Goal: Information Seeking & Learning: Check status

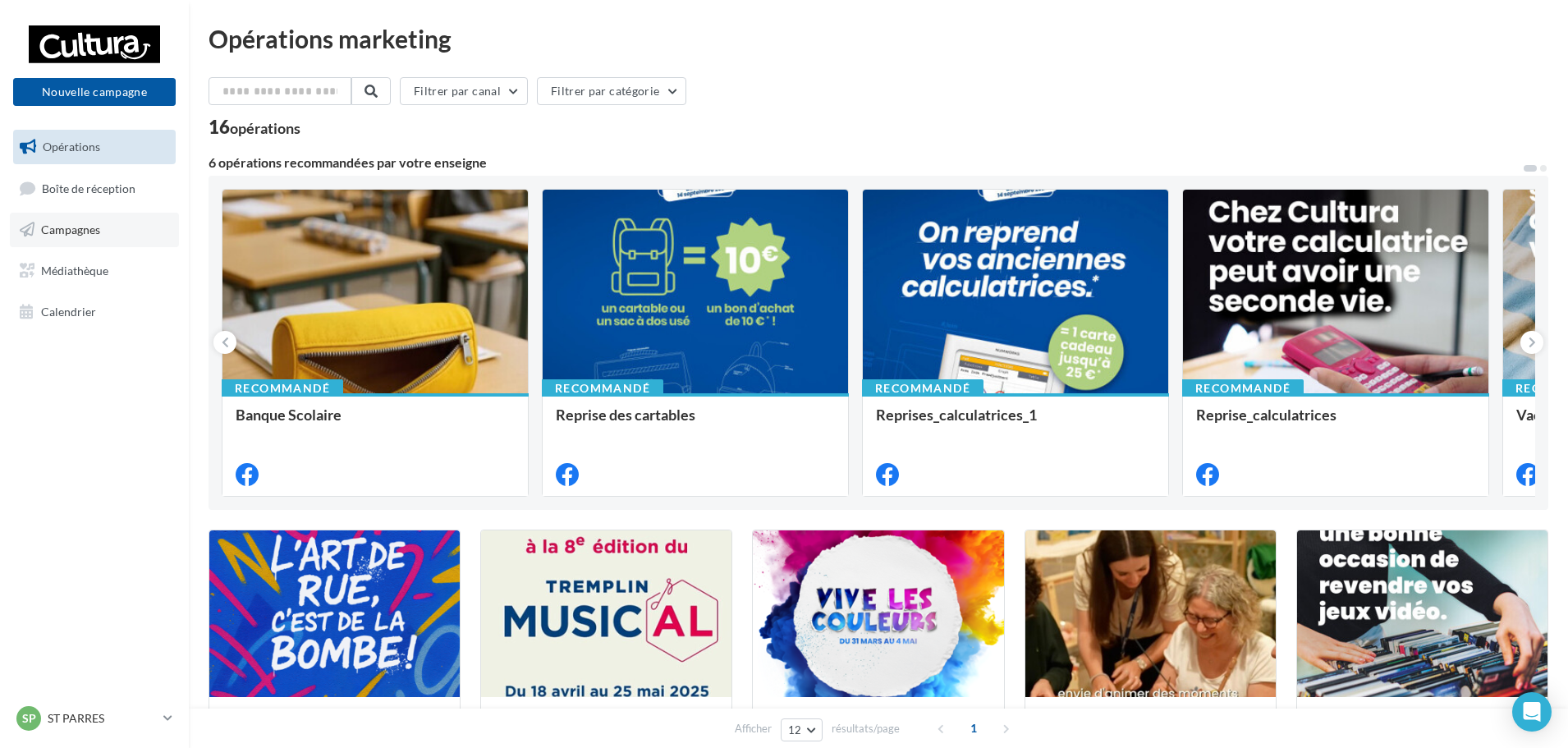
click at [123, 218] on link "Campagnes" at bounding box center [94, 229] width 169 height 35
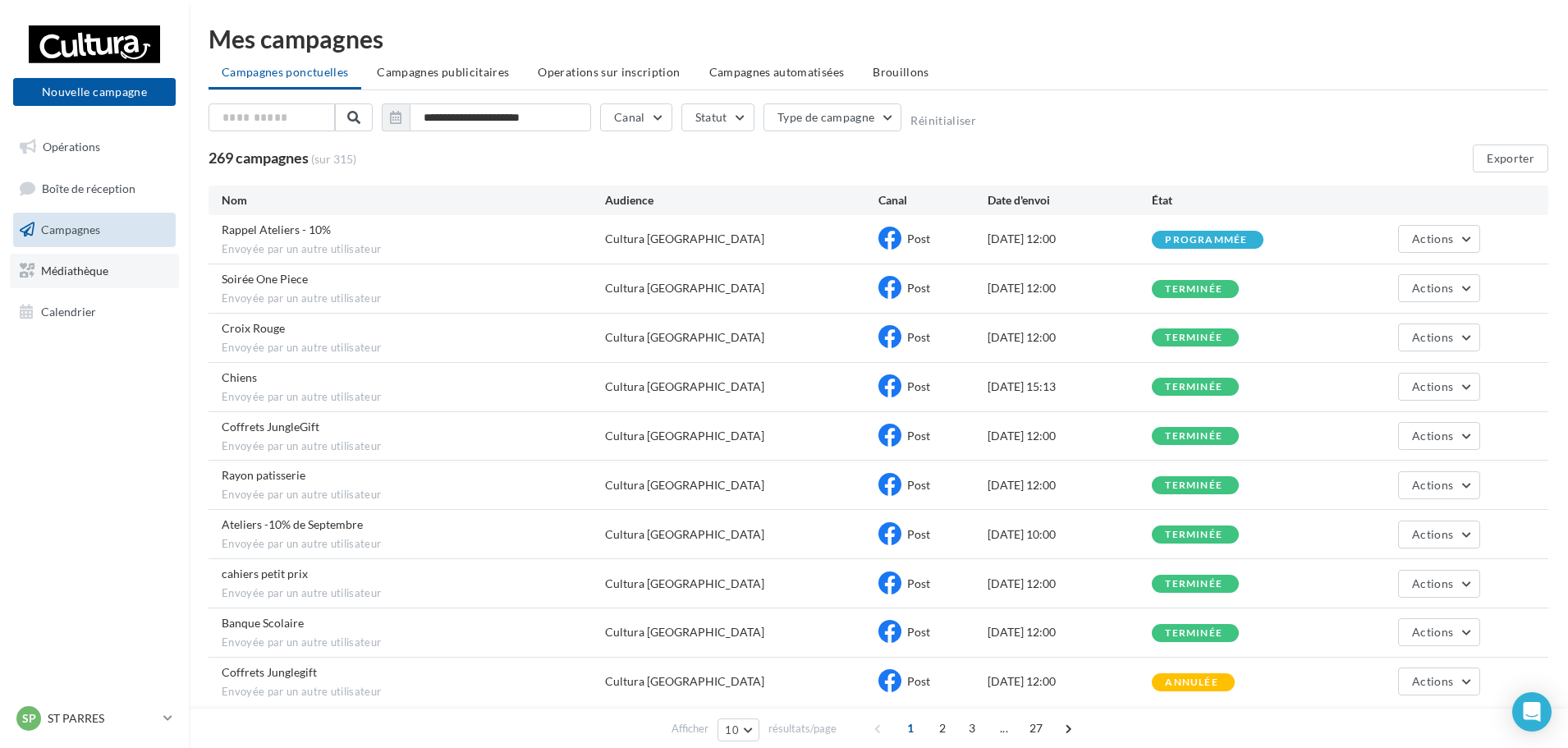
click at [61, 263] on span "Médiathèque" at bounding box center [75, 270] width 68 height 14
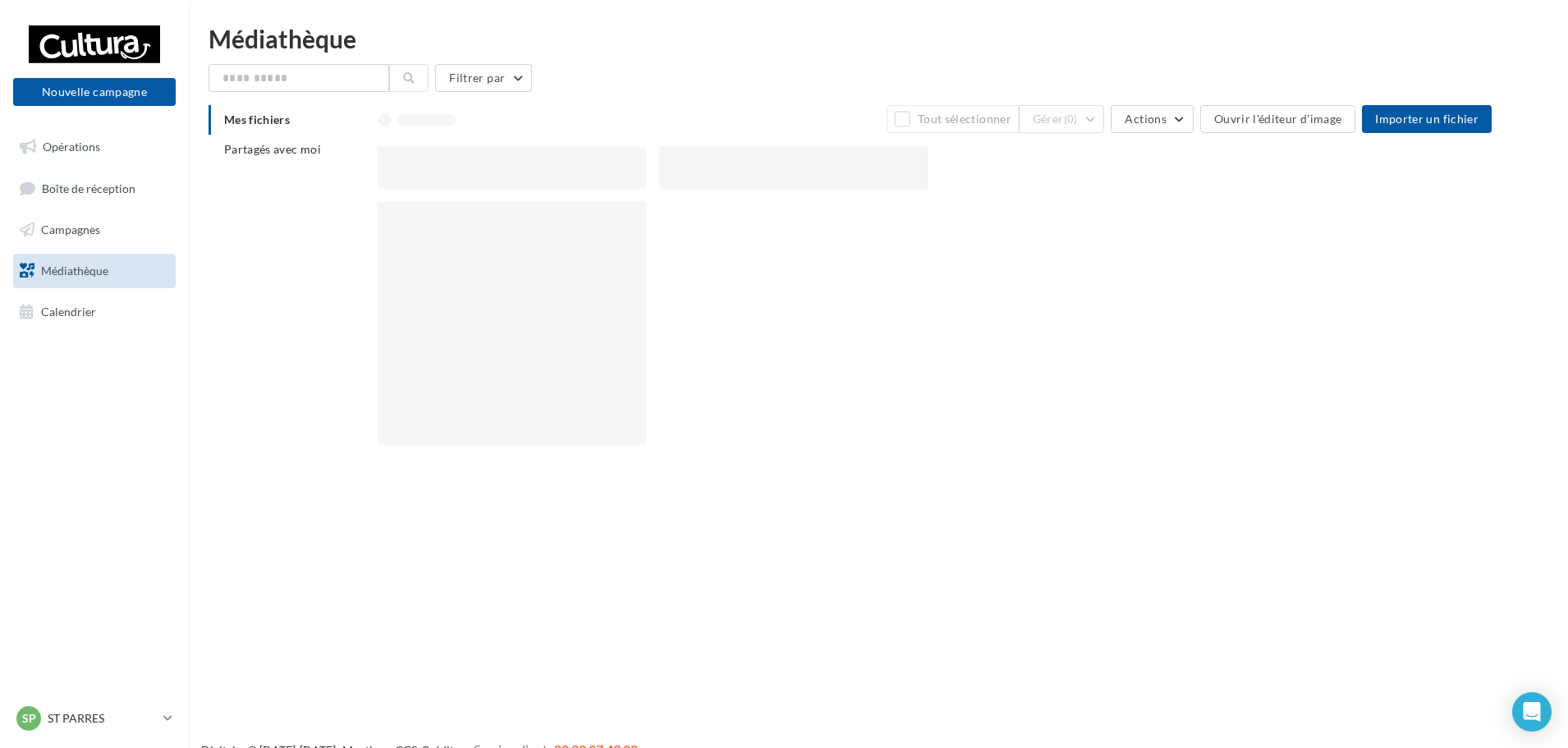
click at [98, 189] on span "Boîte de réception" at bounding box center [88, 188] width 93 height 14
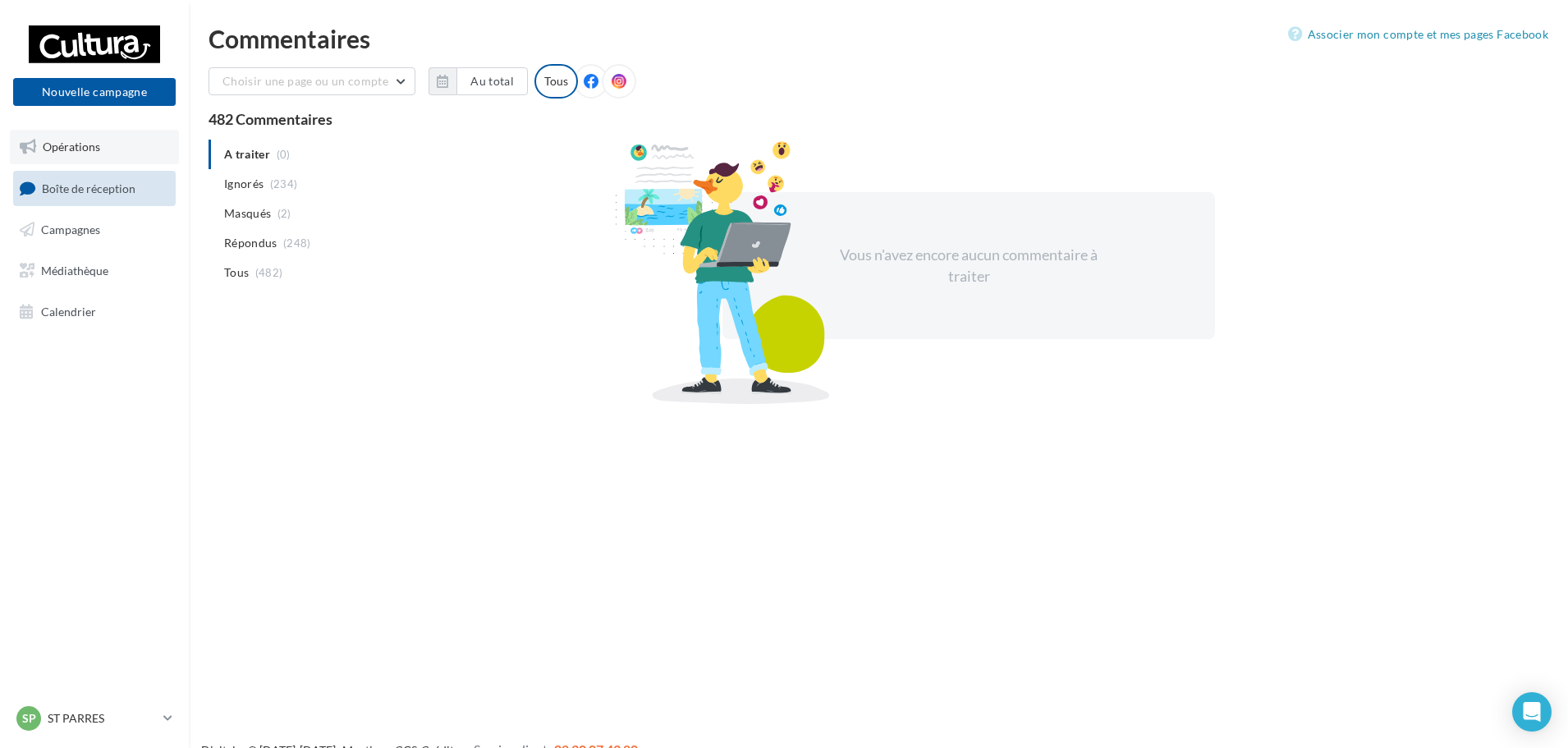
click at [101, 153] on link "Opérations" at bounding box center [94, 147] width 169 height 35
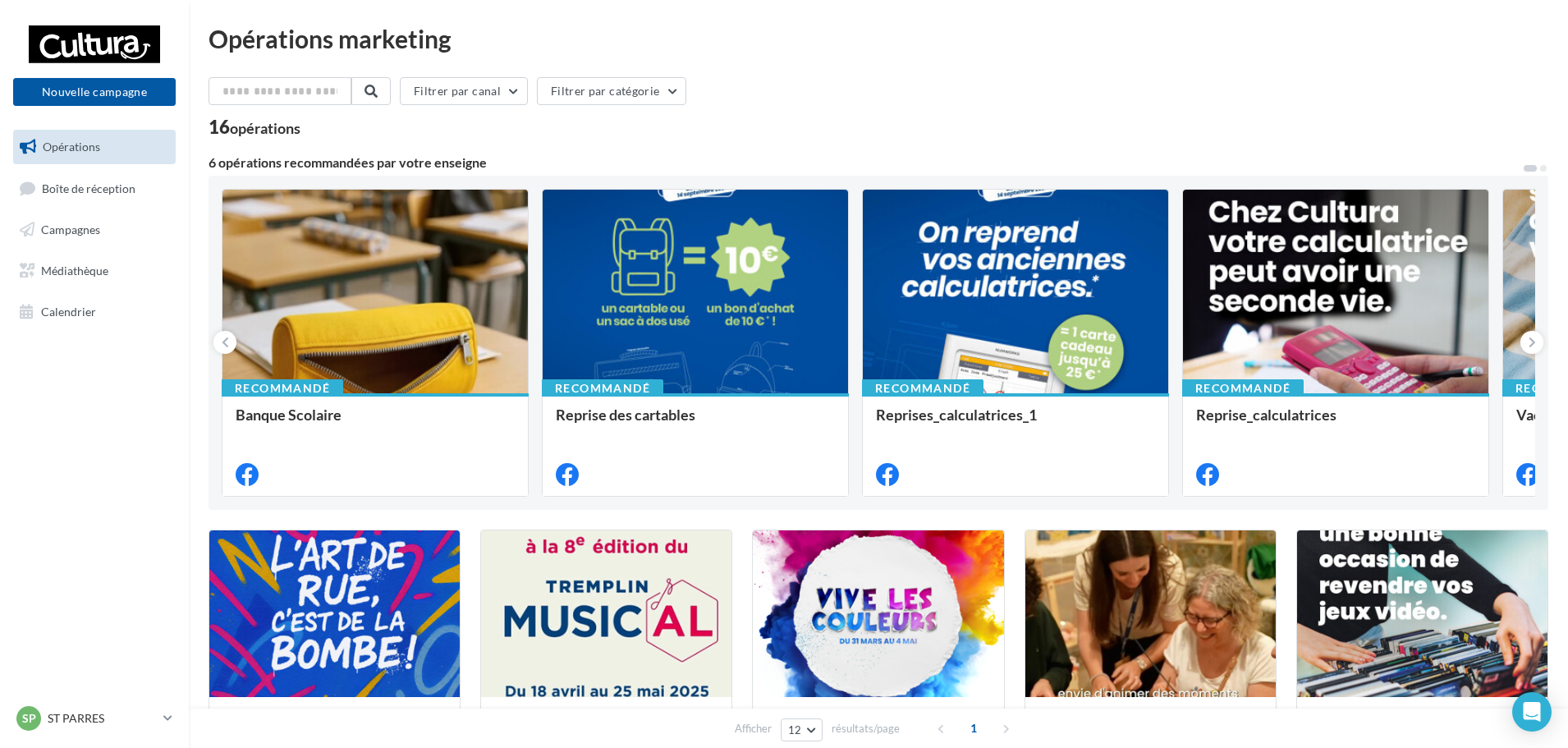
drag, startPoint x: 693, startPoint y: 137, endPoint x: 896, endPoint y: 143, distance: 203.1
click at [896, 143] on div "Filtrer par canal Filtrer par catégorie 16 opérations 6 opérations recommandées…" at bounding box center [878, 610] width 1340 height 1066
click at [72, 229] on span "Campagnes" at bounding box center [70, 229] width 59 height 14
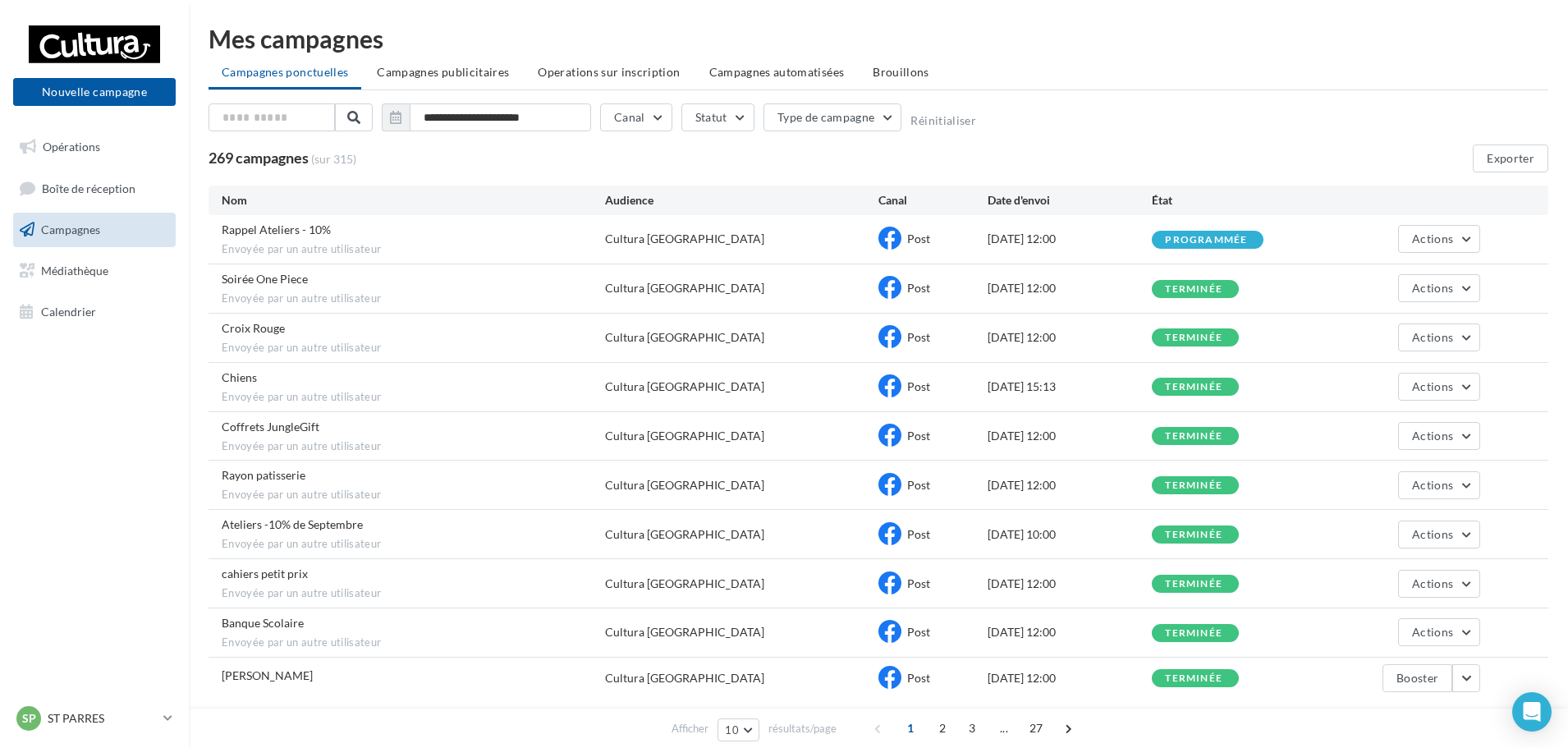
click at [1067, 27] on div "Mes campagnes" at bounding box center [878, 39] width 1340 height 25
click at [1360, 91] on div "**********" at bounding box center [878, 385] width 1340 height 718
click at [38, 283] on link "Médiathèque" at bounding box center [94, 270] width 169 height 35
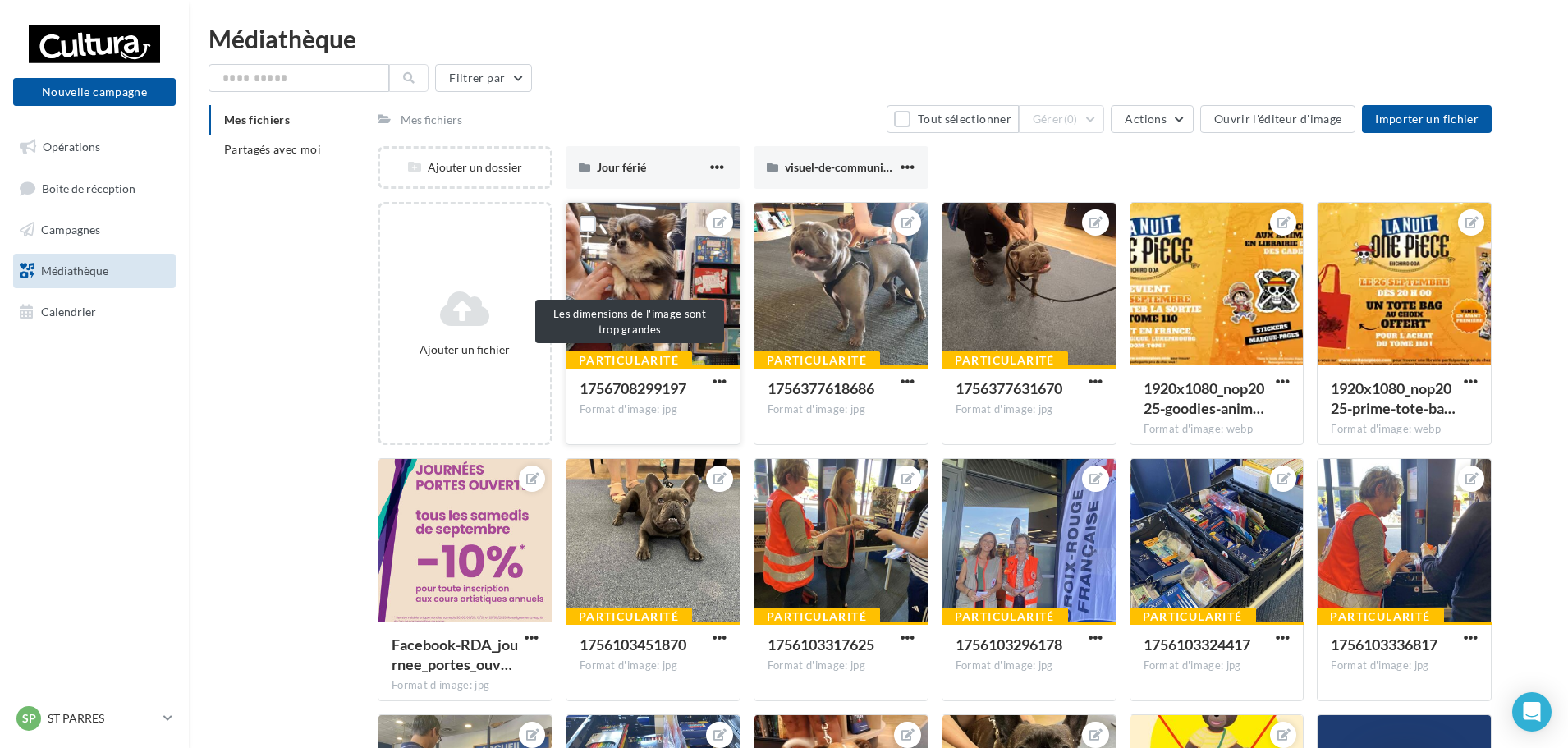
click at [634, 363] on div "Particularité" at bounding box center [629, 360] width 126 height 18
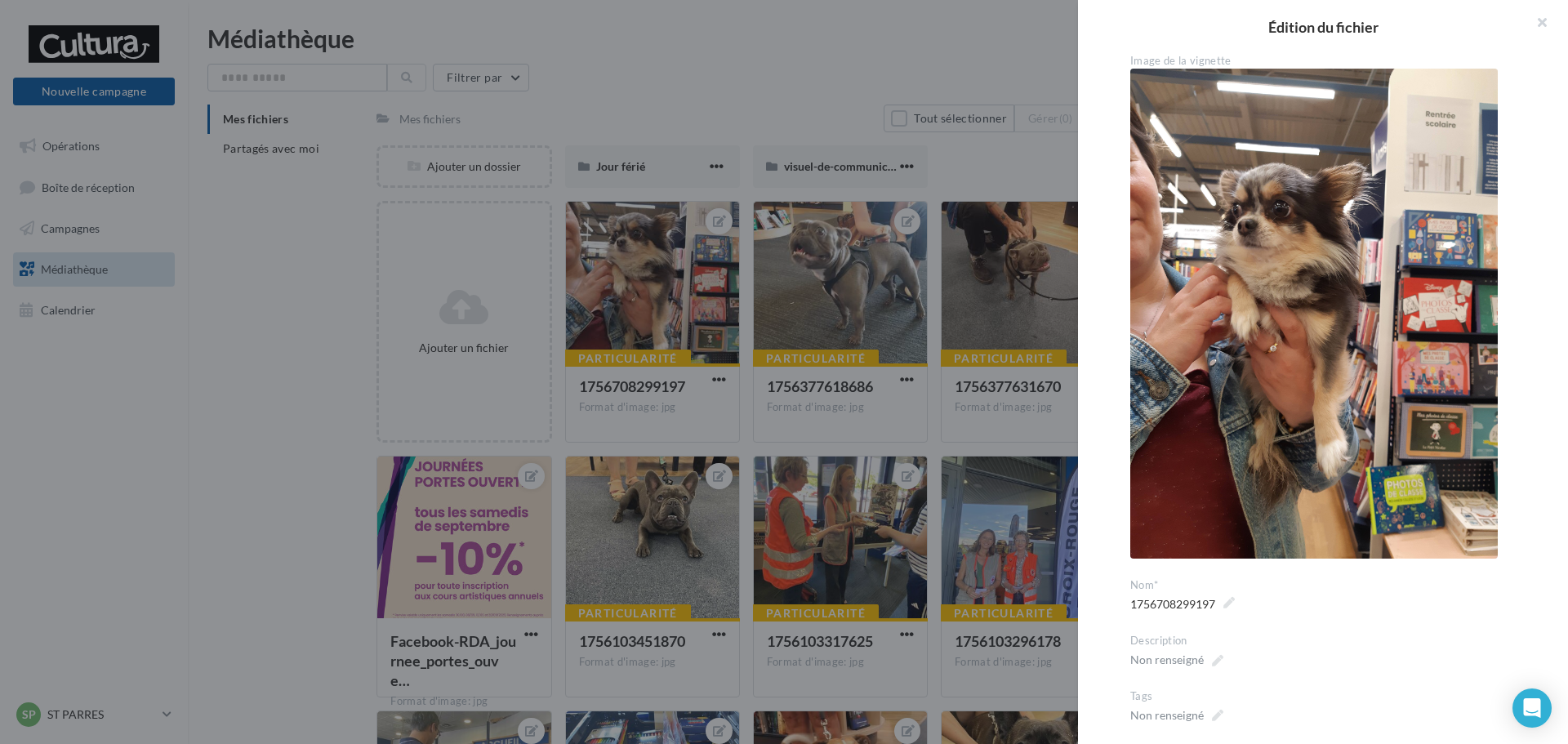
click at [632, 348] on div at bounding box center [784, 372] width 1568 height 744
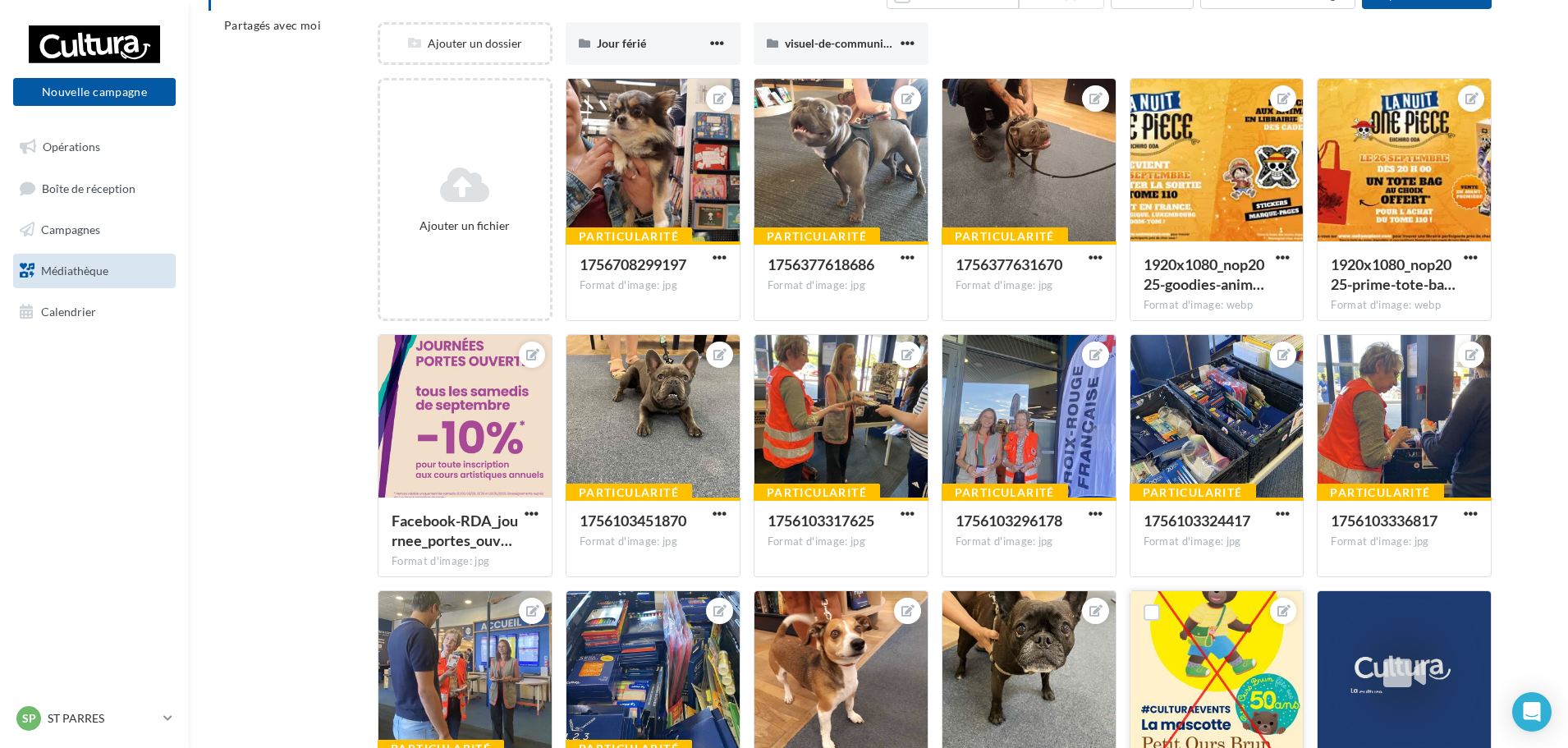
scroll to position [328, 0]
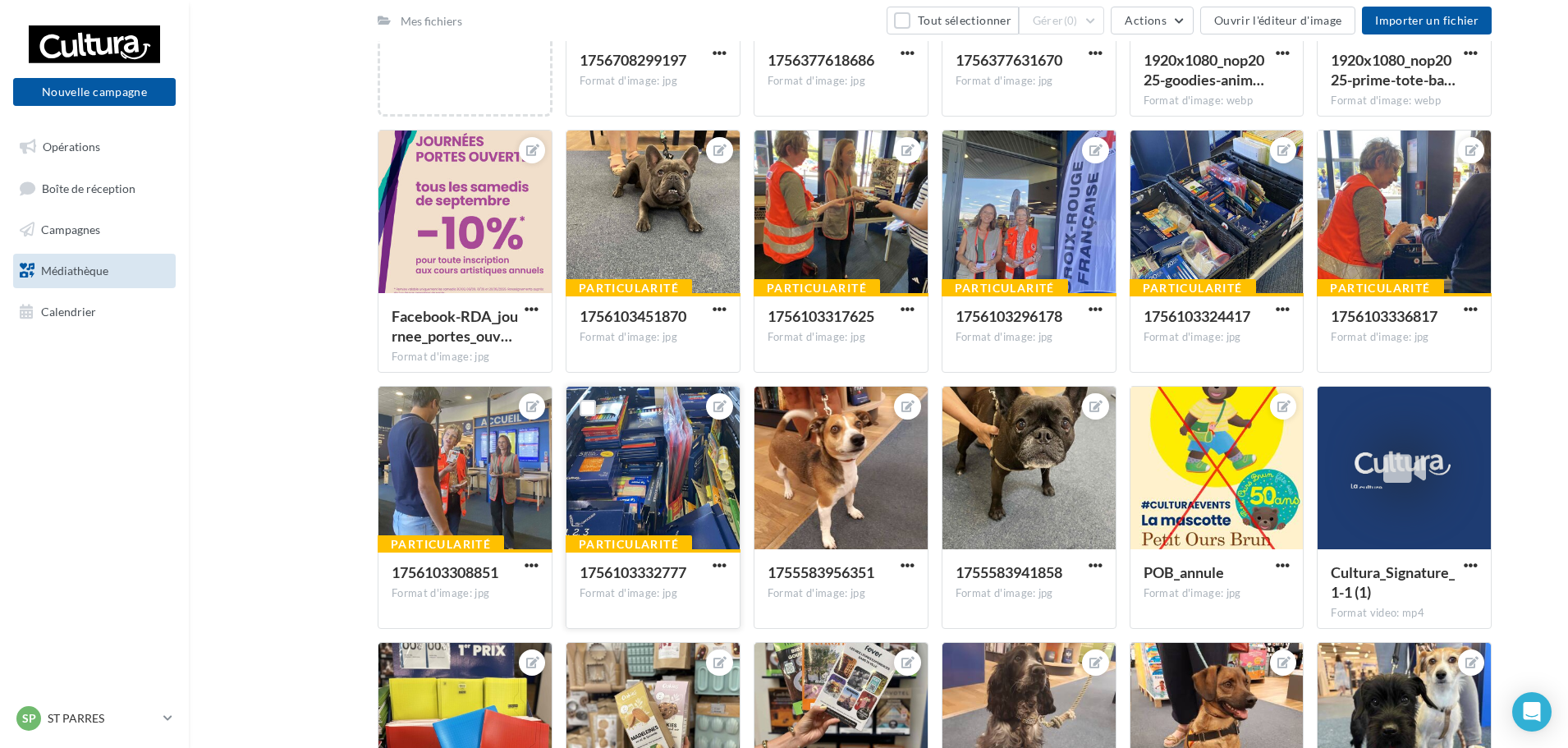
click at [662, 487] on div at bounding box center [653, 469] width 174 height 165
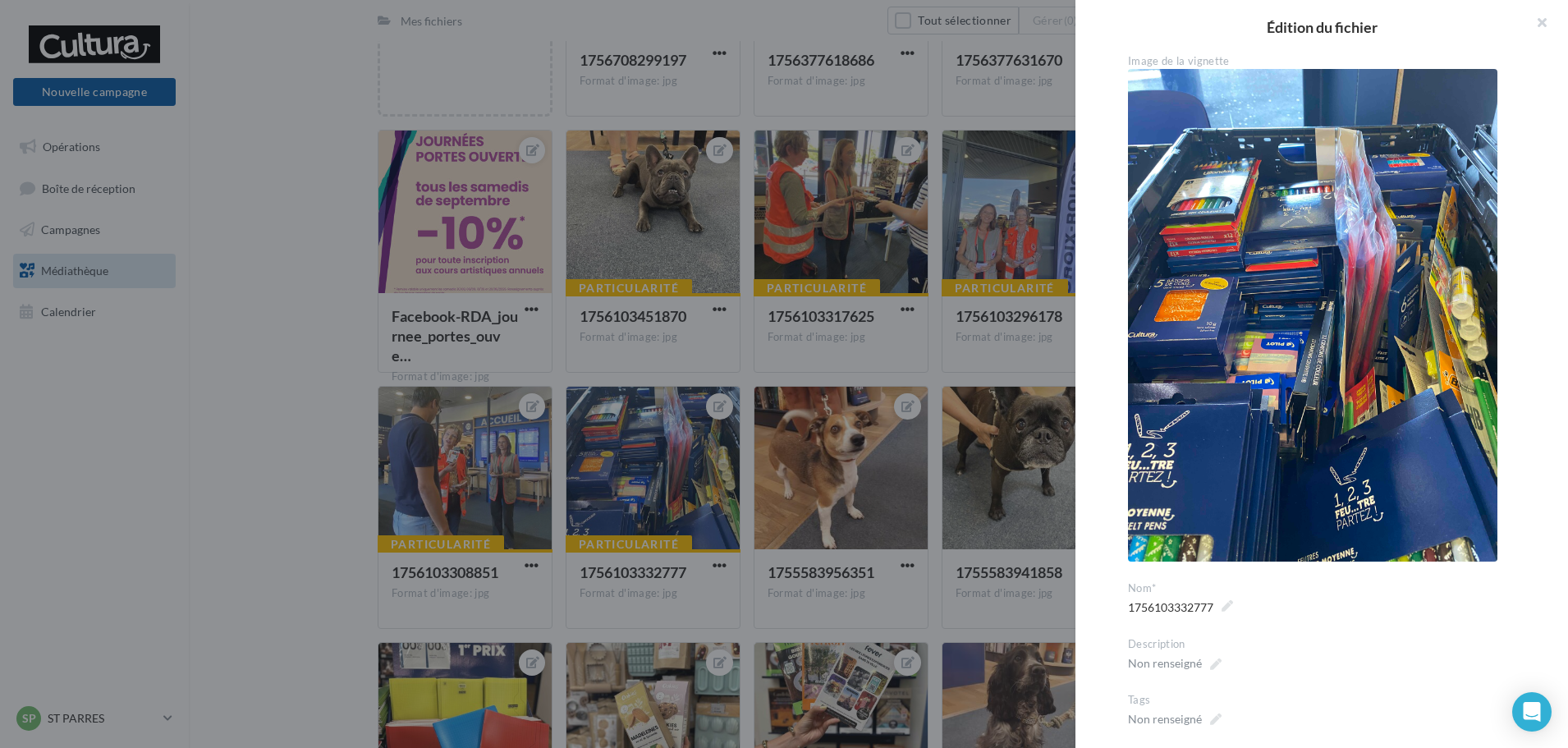
click at [861, 292] on div at bounding box center [784, 374] width 1568 height 748
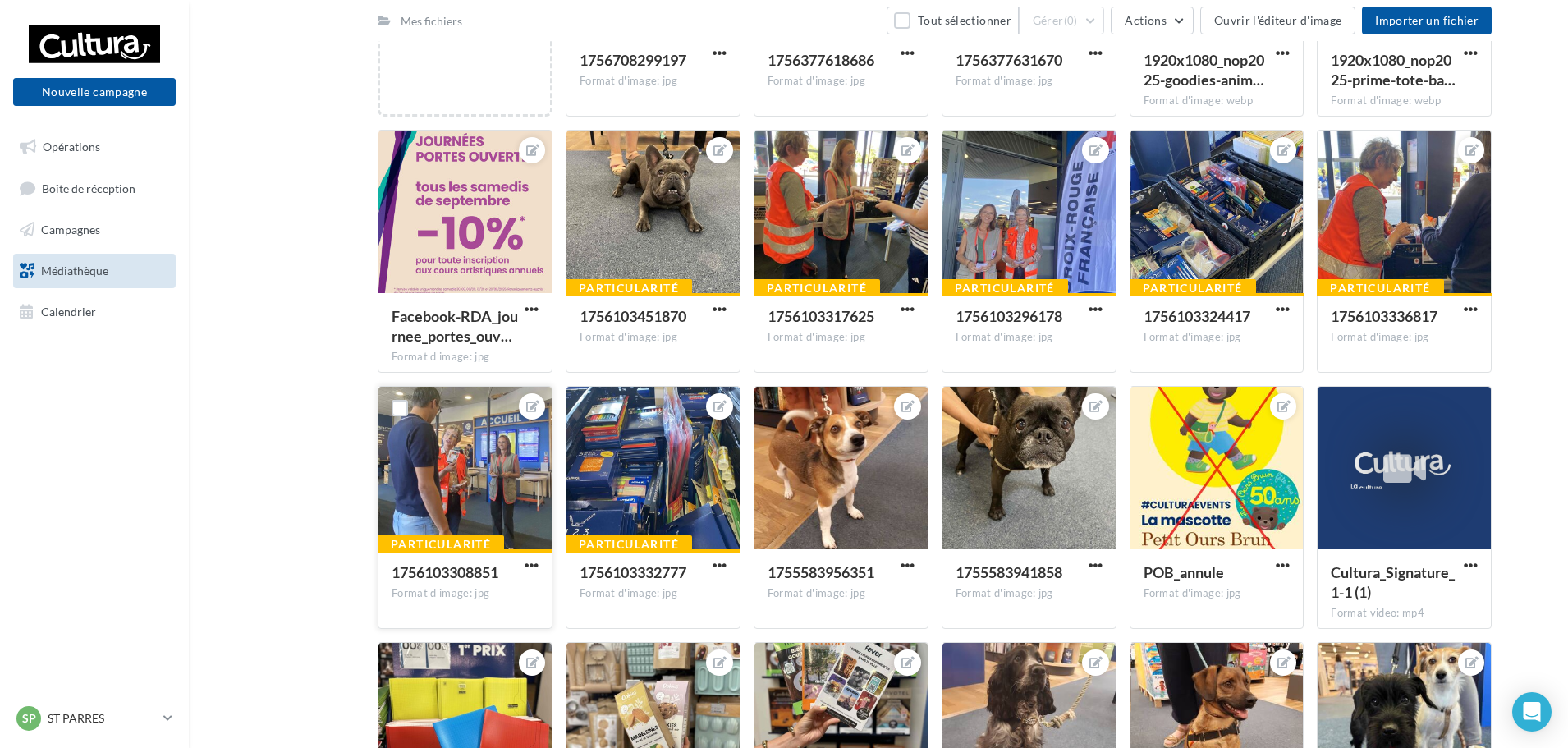
click at [443, 479] on div at bounding box center [465, 469] width 174 height 165
click at [1388, 266] on div at bounding box center [1404, 213] width 174 height 165
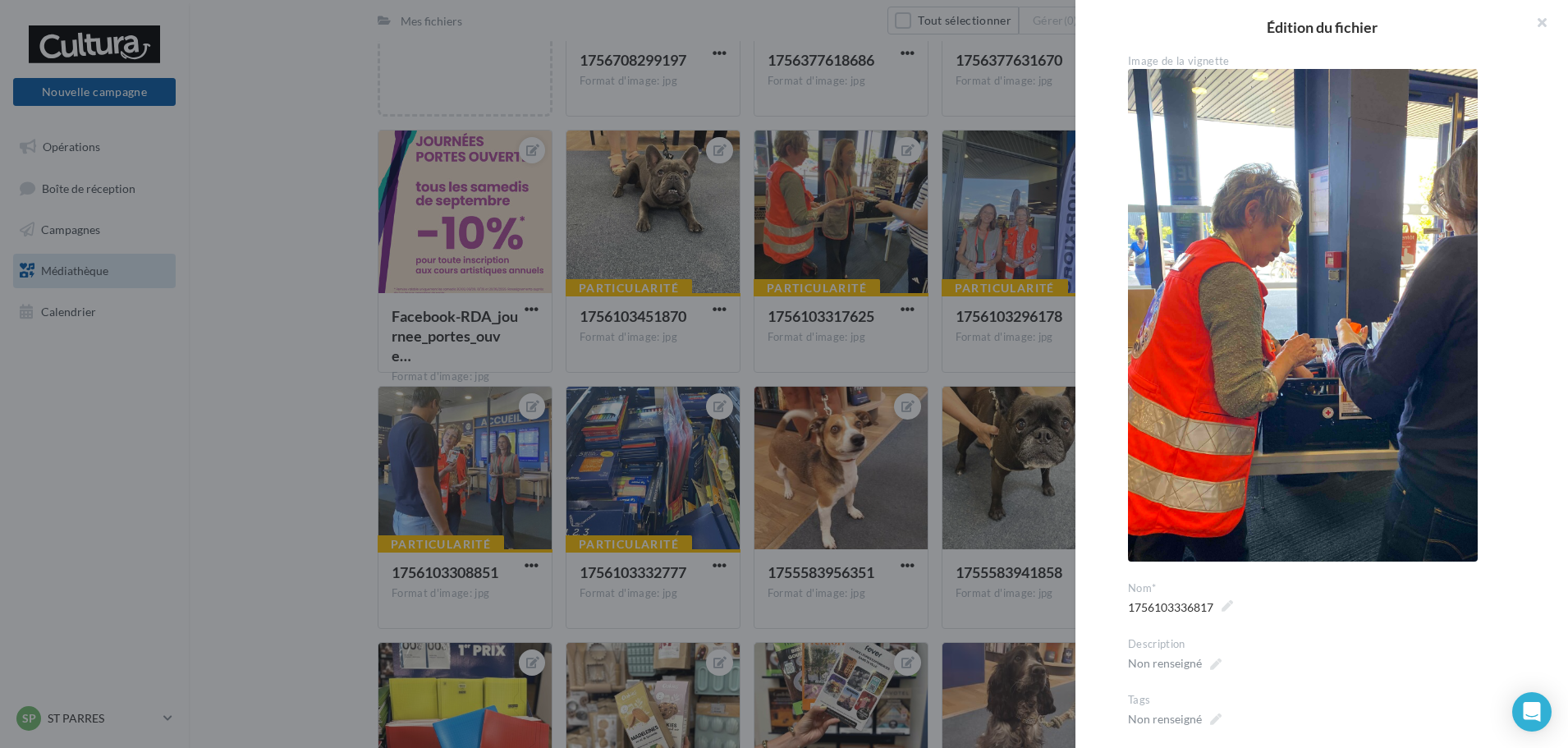
click at [937, 334] on div at bounding box center [784, 374] width 1568 height 748
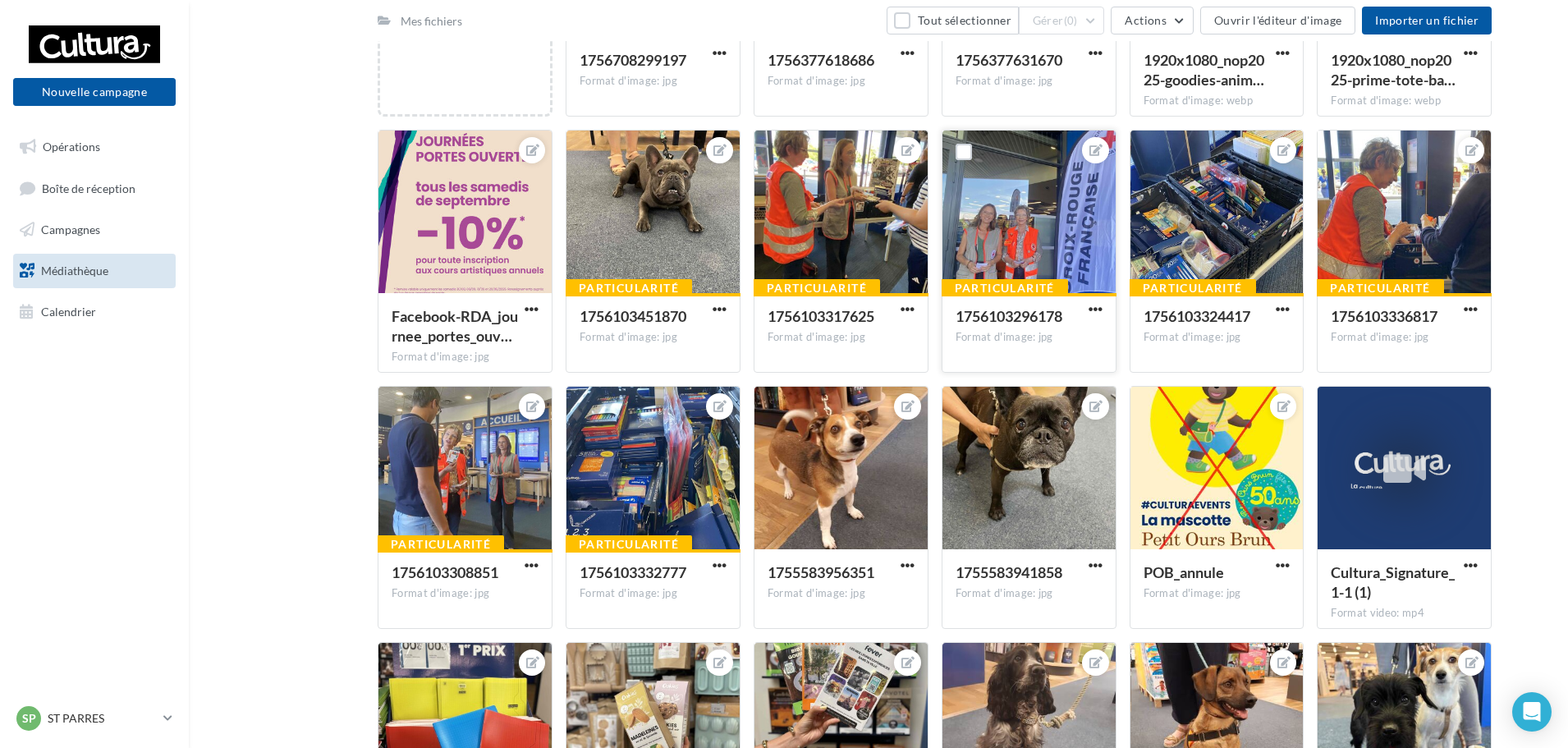
click at [1056, 246] on div at bounding box center [1029, 213] width 174 height 165
click at [828, 209] on div at bounding box center [841, 213] width 174 height 165
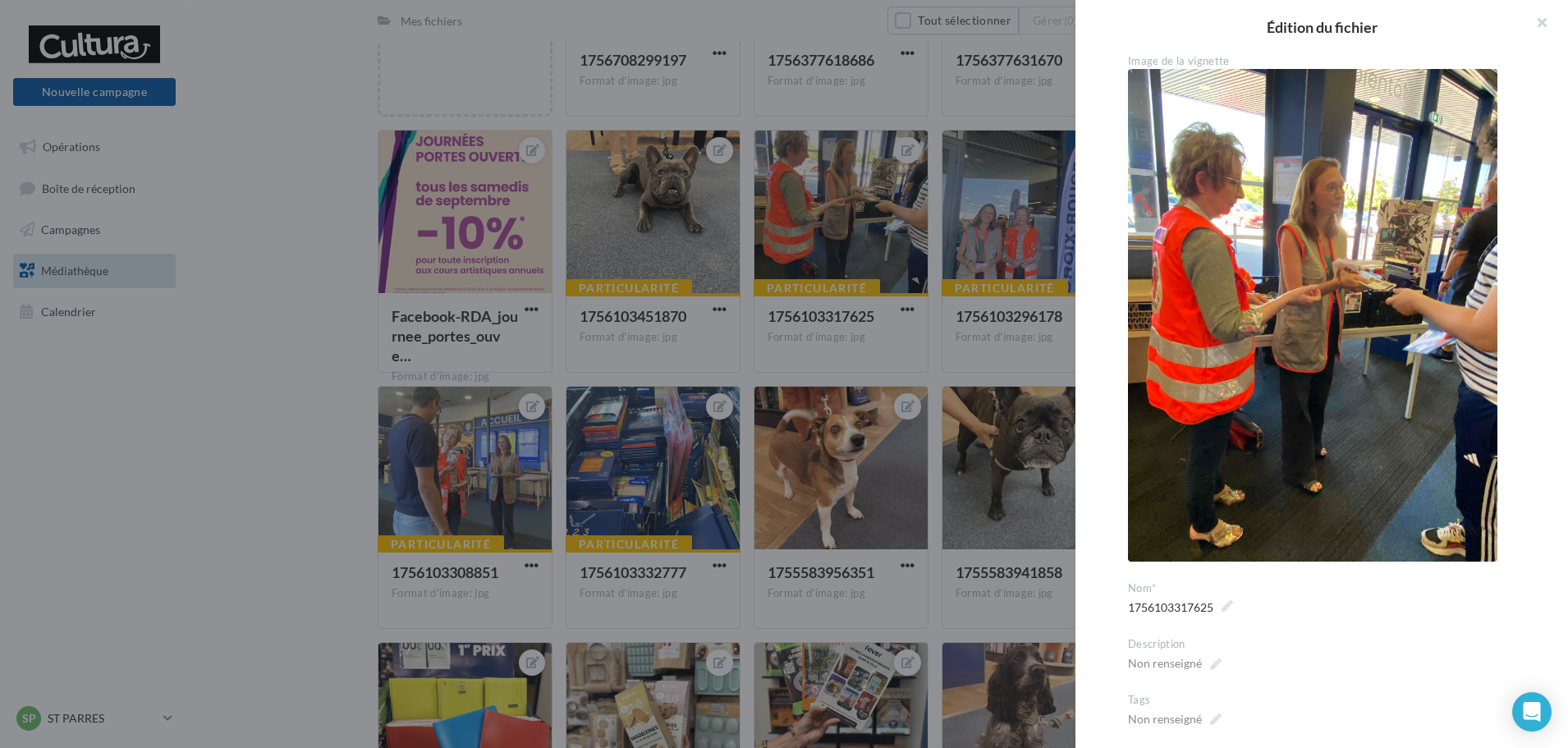
click at [943, 218] on div at bounding box center [784, 374] width 1568 height 748
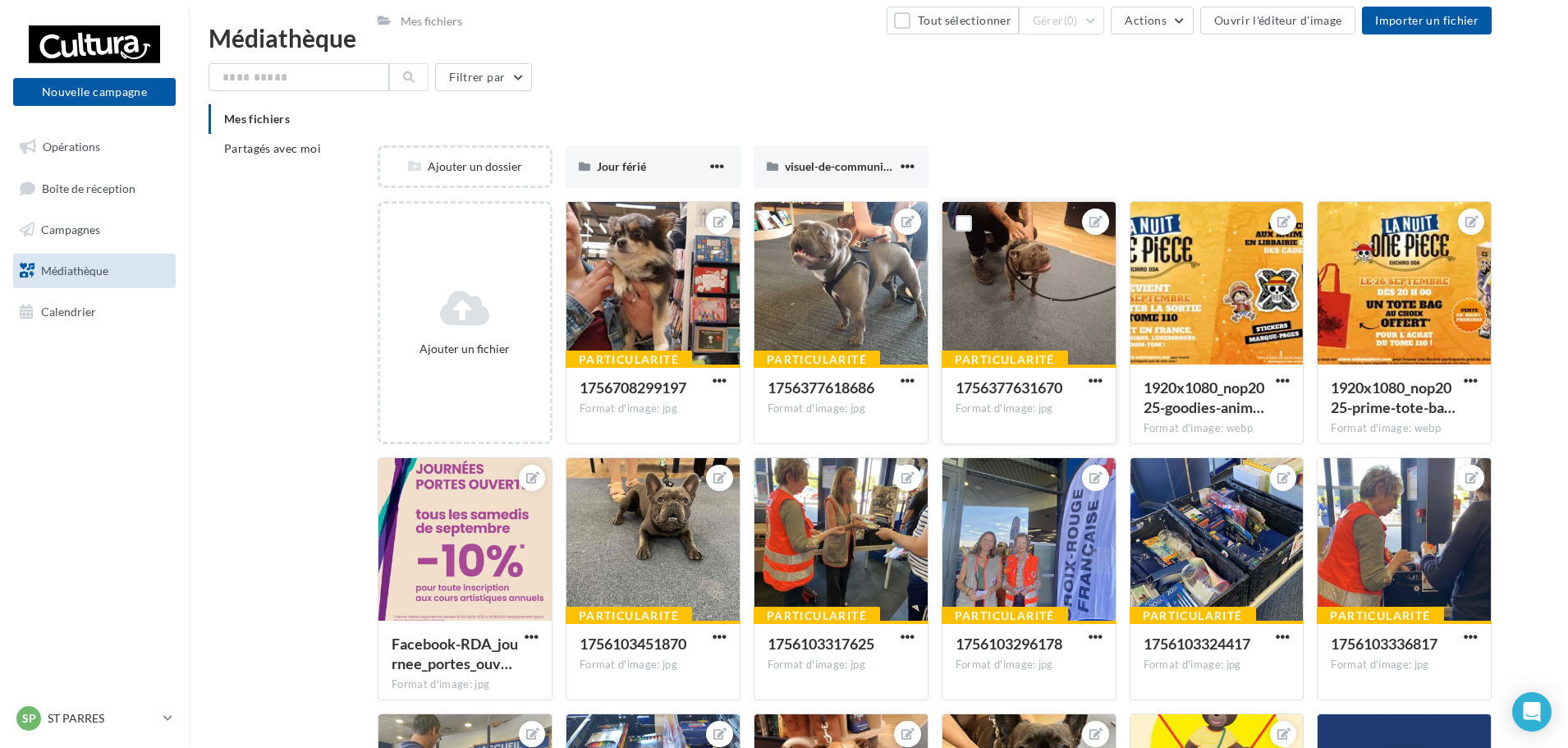
scroll to position [0, 0]
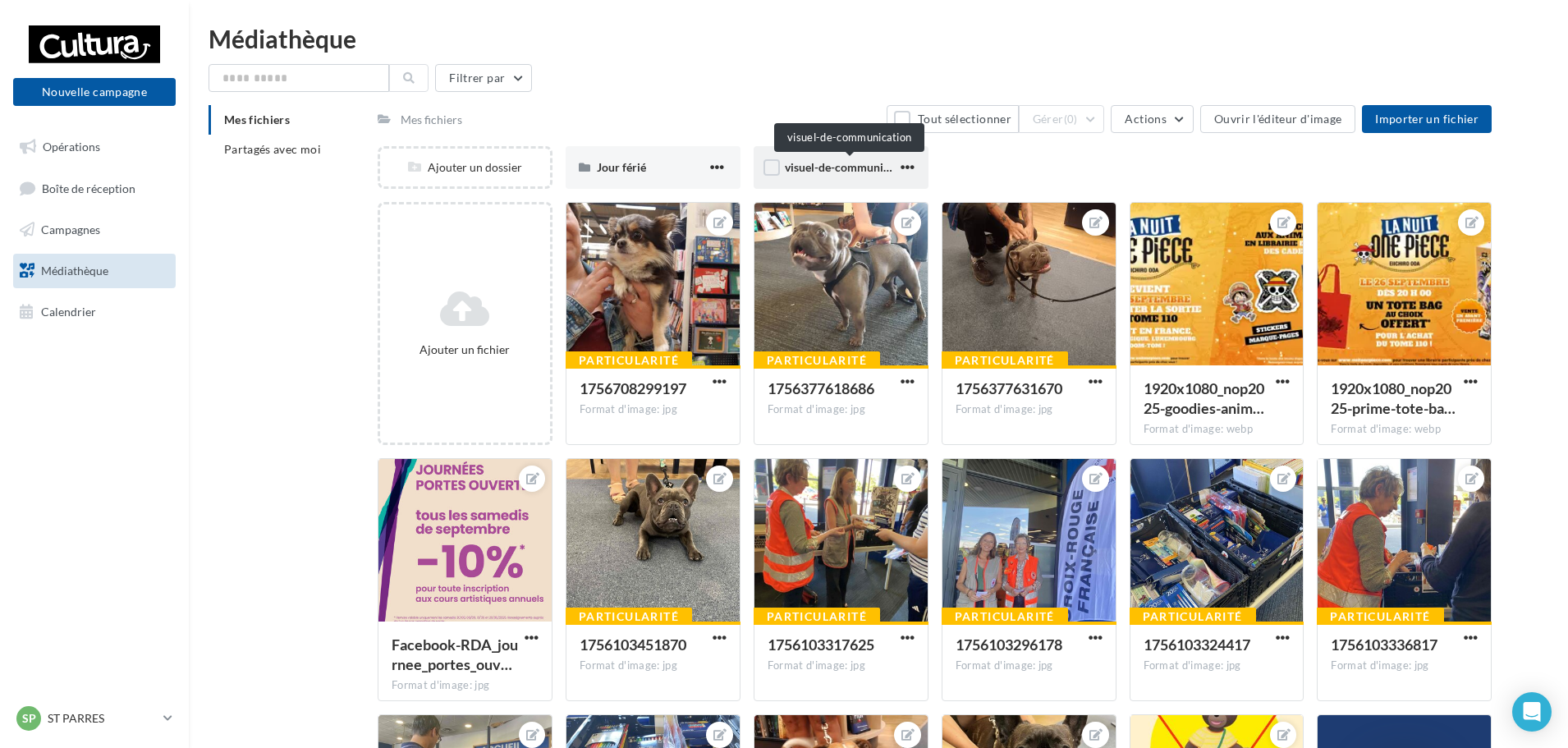
click at [800, 163] on span "visuel-de-communication" at bounding box center [850, 167] width 131 height 14
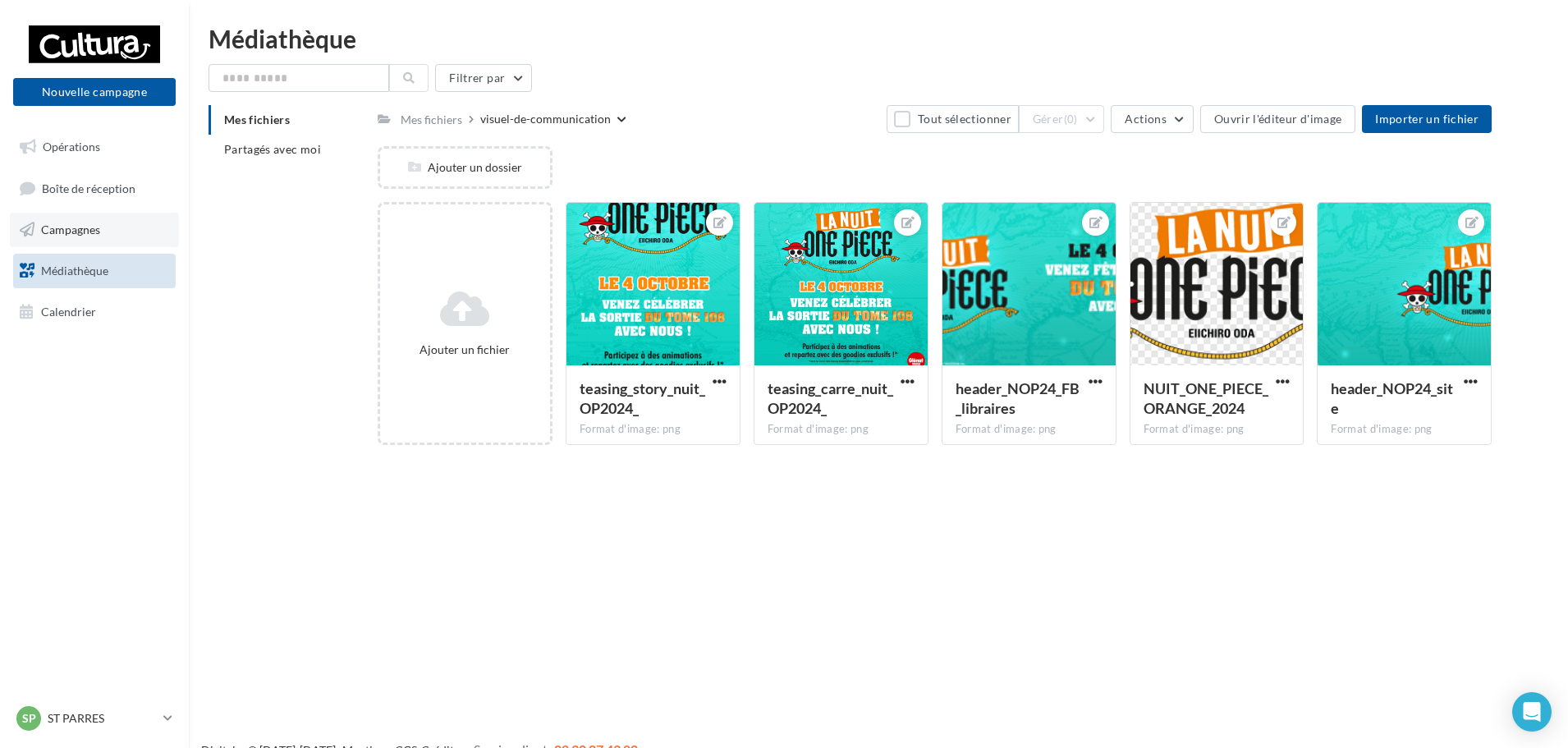
click at [111, 229] on link "Campagnes" at bounding box center [94, 229] width 169 height 35
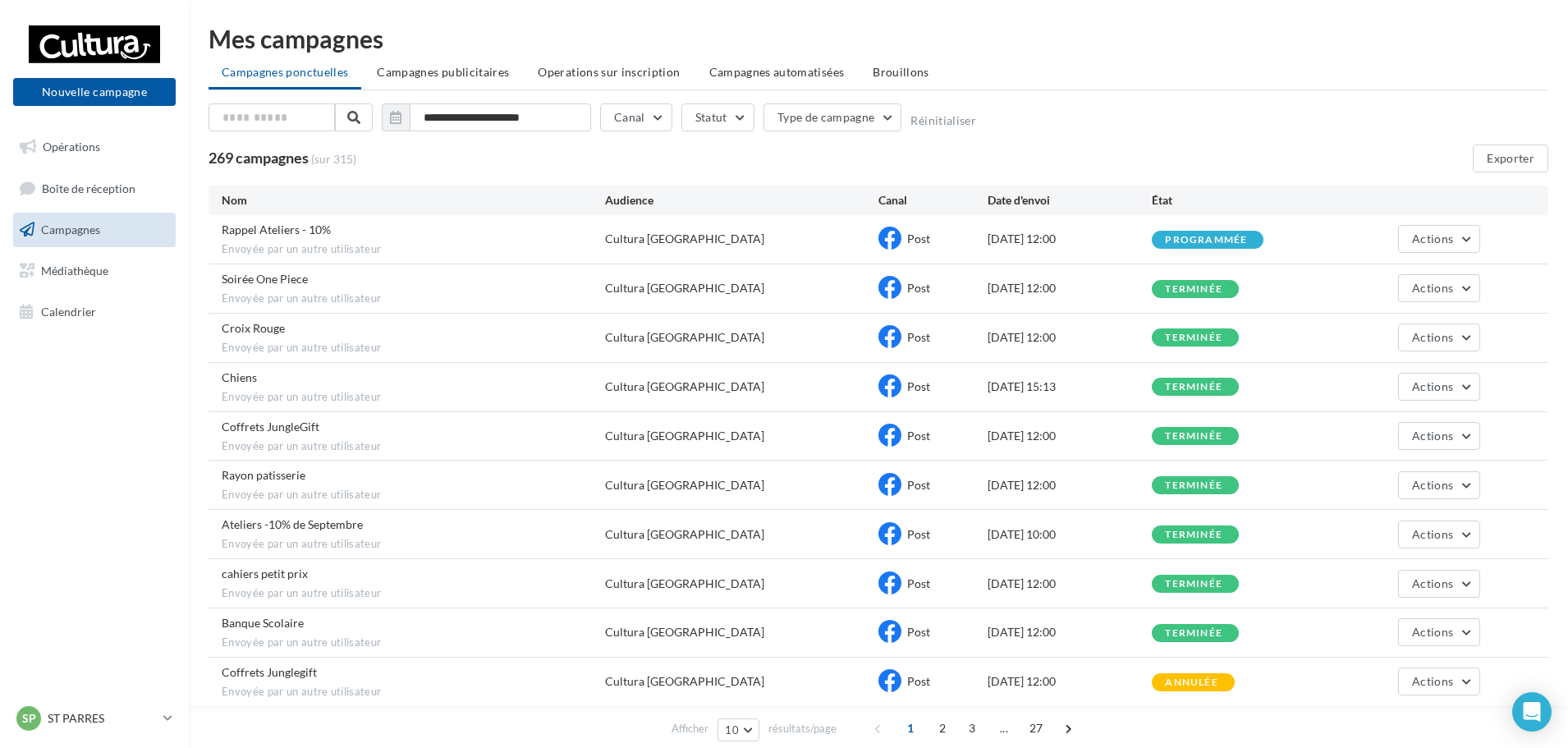
drag, startPoint x: 1465, startPoint y: 273, endPoint x: 1431, endPoint y: 306, distance: 47.4
click at [1463, 273] on div "Soirée One Piece Envoyée par un autre utilisateur Cultura Troyes Post [DATE] 12…" at bounding box center [878, 288] width 1340 height 48
click at [1430, 308] on div "Soirée One Piece Envoyée par un autre utilisateur Cultura Troyes Post [DATE] 12…" at bounding box center [878, 288] width 1340 height 48
click at [1432, 291] on span "Actions" at bounding box center [1433, 288] width 41 height 14
click at [1415, 333] on button "Voir les résultats" at bounding box center [1398, 326] width 165 height 43
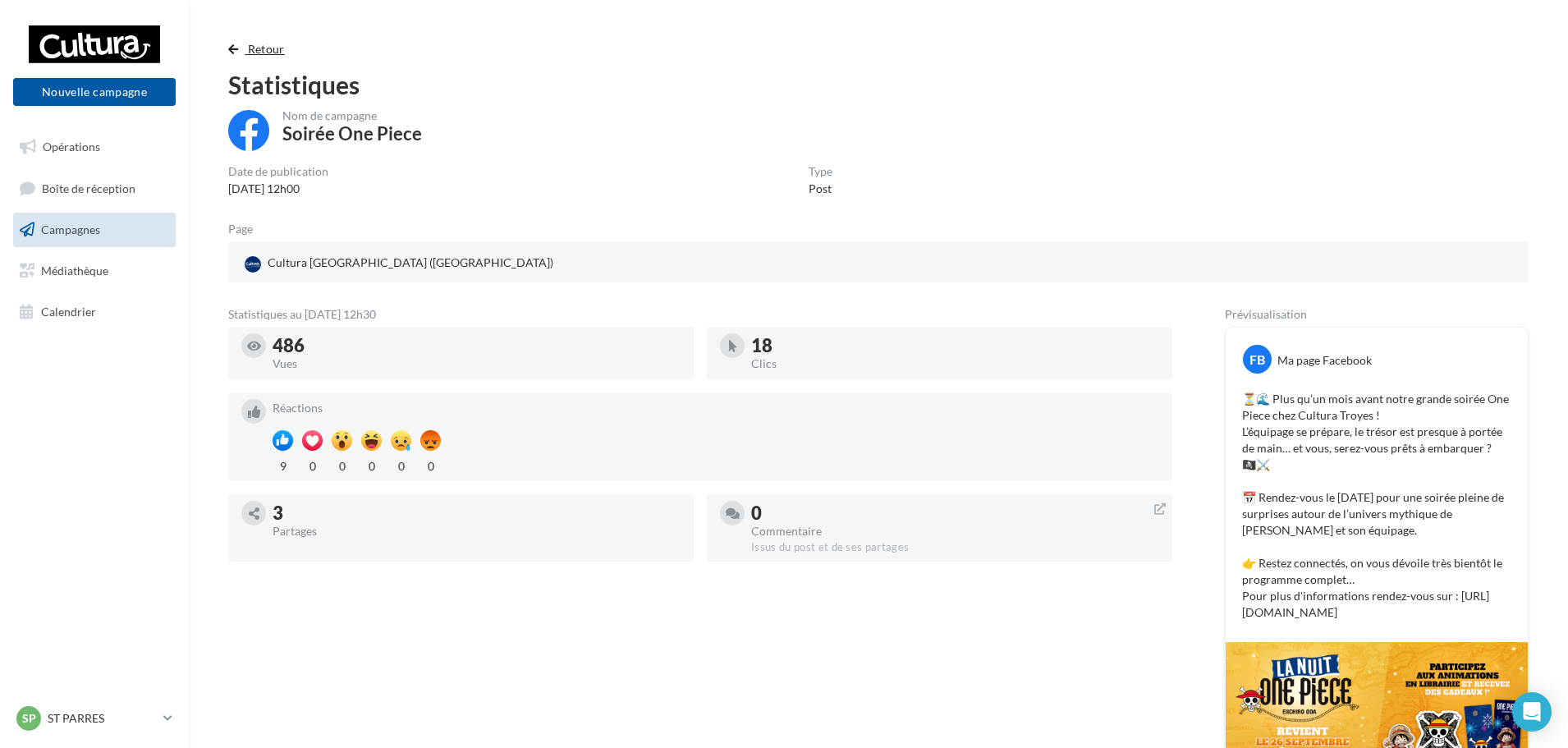
click at [242, 46] on button "Retour" at bounding box center [260, 49] width 63 height 20
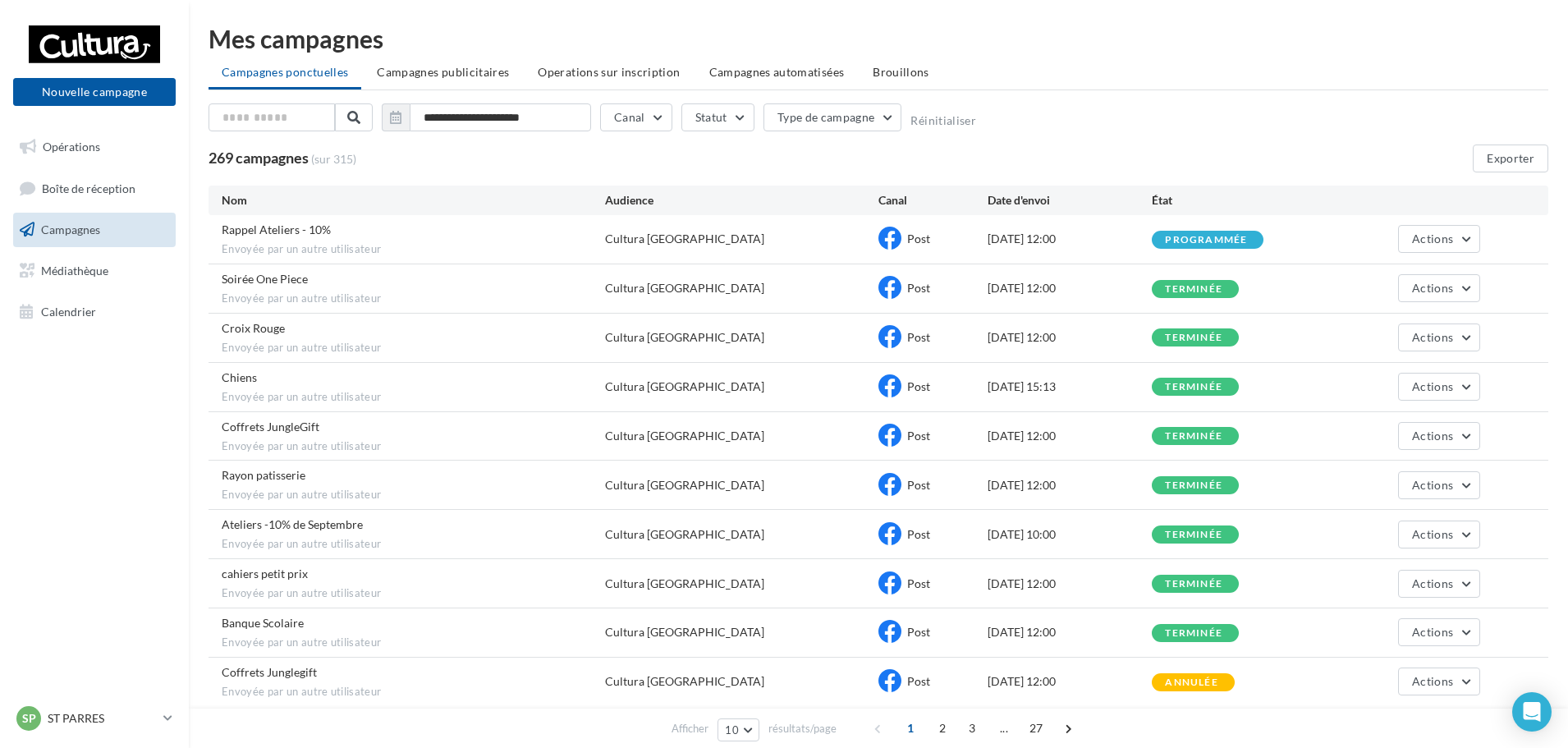
click at [1111, 70] on ul "Campagnes ponctuelles Campagnes publicitaires Operations sur inscription Campag…" at bounding box center [878, 74] width 1340 height 33
